Goal: Information Seeking & Learning: Learn about a topic

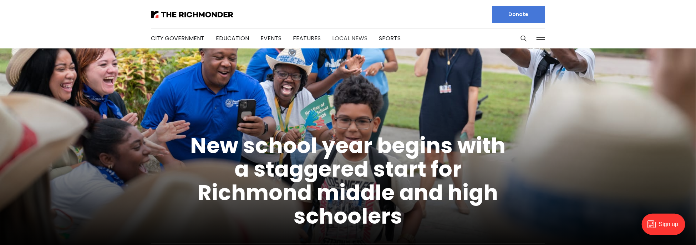
click at [342, 38] on link "Local News" at bounding box center [349, 38] width 35 height 8
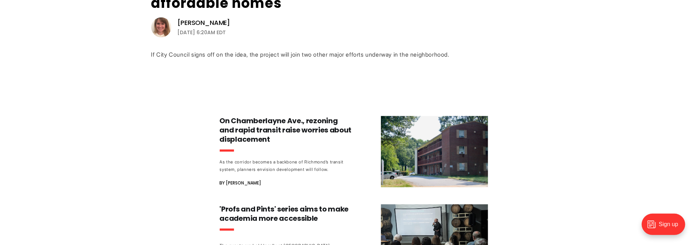
scroll to position [392, 0]
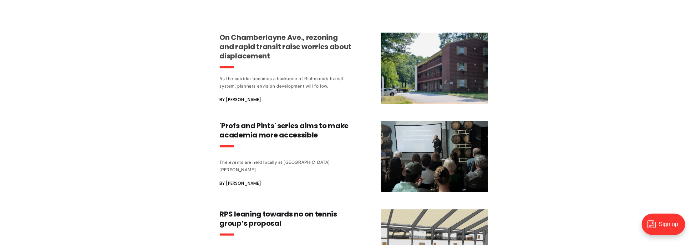
click at [311, 33] on h3 "On Chamberlayne Ave., rezoning and rapid transit raise worries about displaceme…" at bounding box center [286, 47] width 133 height 28
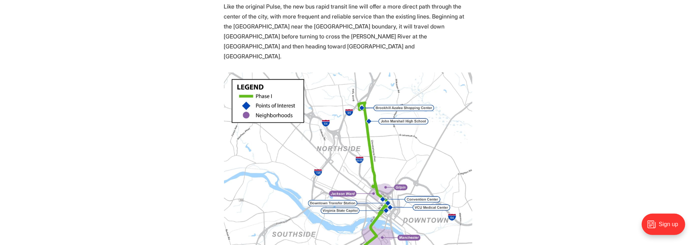
scroll to position [642, 0]
